Goal: Task Accomplishment & Management: Use online tool/utility

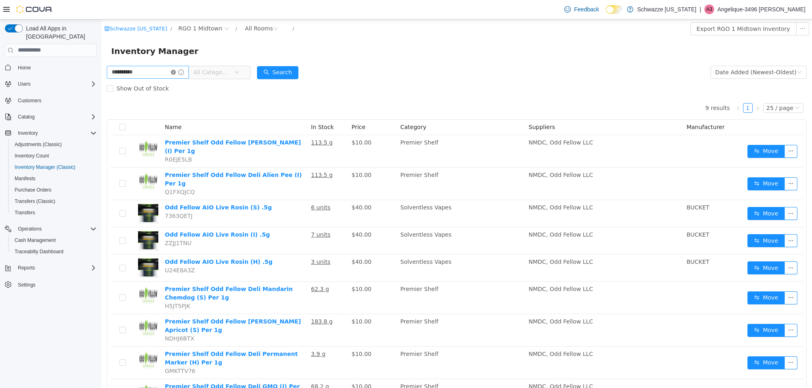
click at [176, 69] on icon "icon: close-circle" at bounding box center [173, 71] width 5 height 5
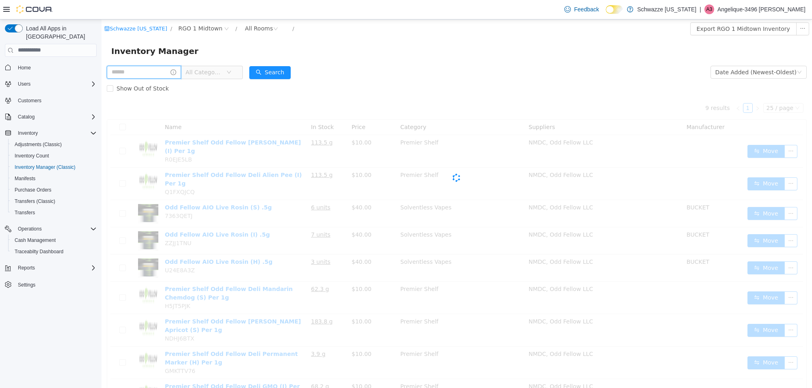
click at [163, 73] on input "text" at bounding box center [144, 71] width 74 height 13
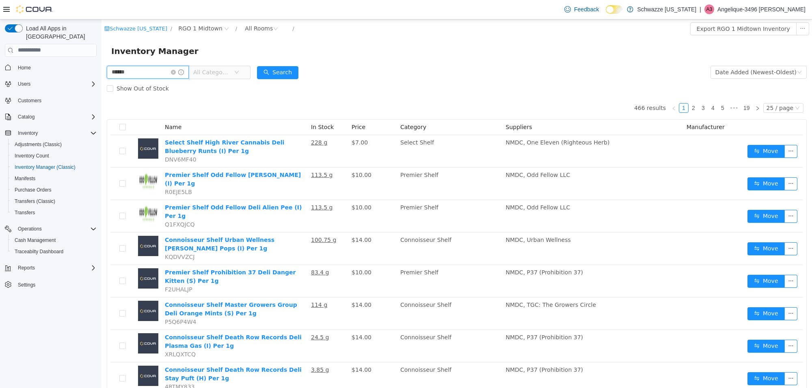
type input "******"
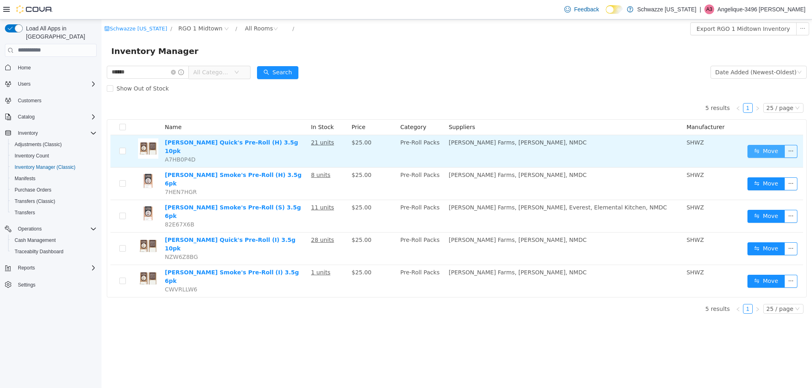
click at [752, 150] on button "Move" at bounding box center [765, 150] width 37 height 13
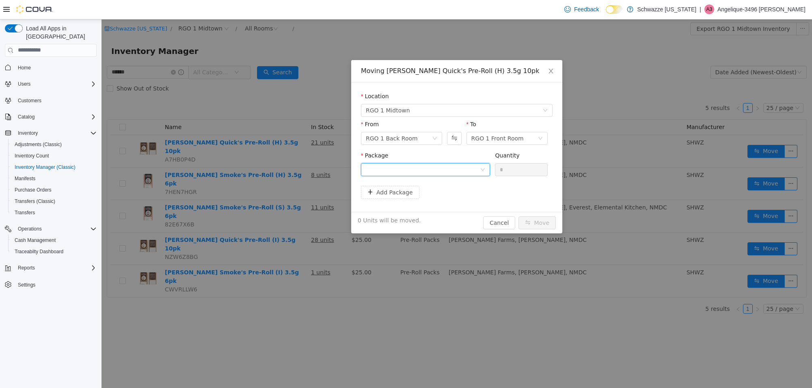
click at [465, 170] on div at bounding box center [423, 169] width 114 height 12
type input "*"
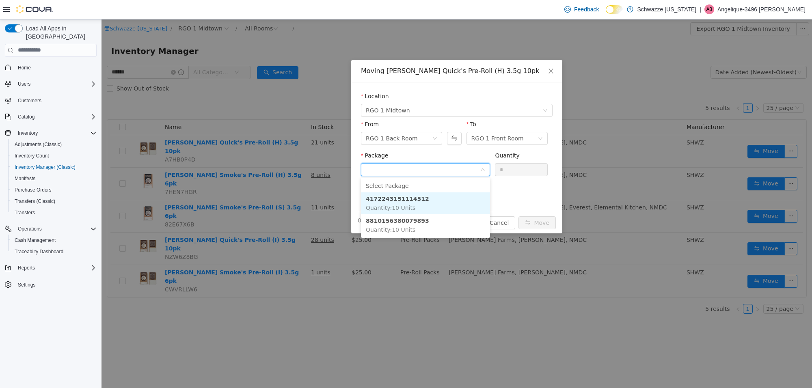
drag, startPoint x: 452, startPoint y: 201, endPoint x: 472, endPoint y: 194, distance: 20.8
click at [457, 199] on li "4172243151114512 Quantity : 10 Units" at bounding box center [425, 203] width 129 height 22
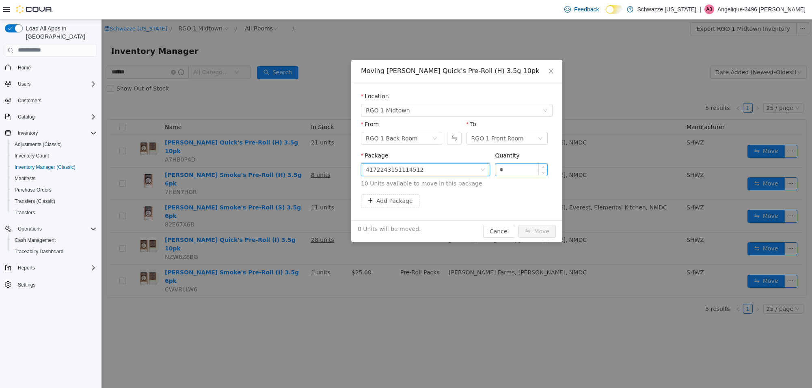
click at [530, 170] on input "*" at bounding box center [521, 169] width 52 height 12
type input "***"
click at [518, 224] on button "Move" at bounding box center [536, 230] width 37 height 13
